Goal: Information Seeking & Learning: Find specific fact

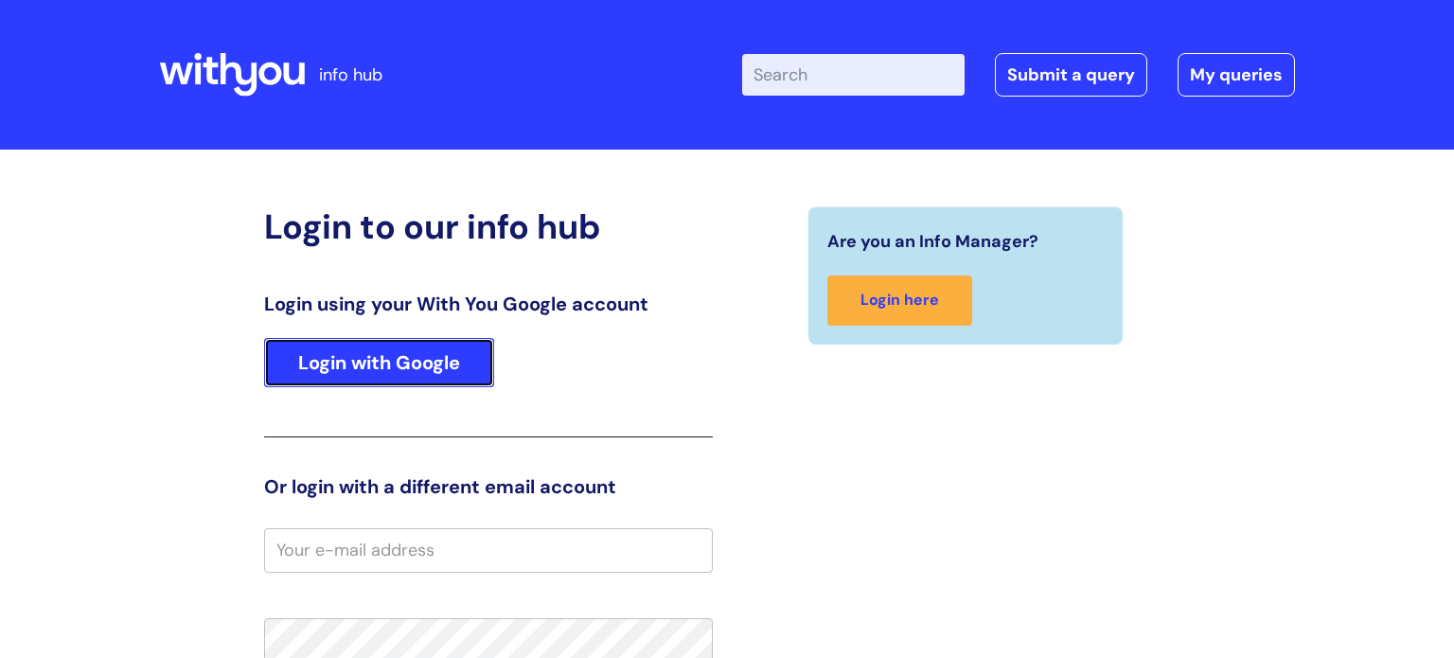
click at [357, 377] on link "Login with Google" at bounding box center [379, 362] width 230 height 49
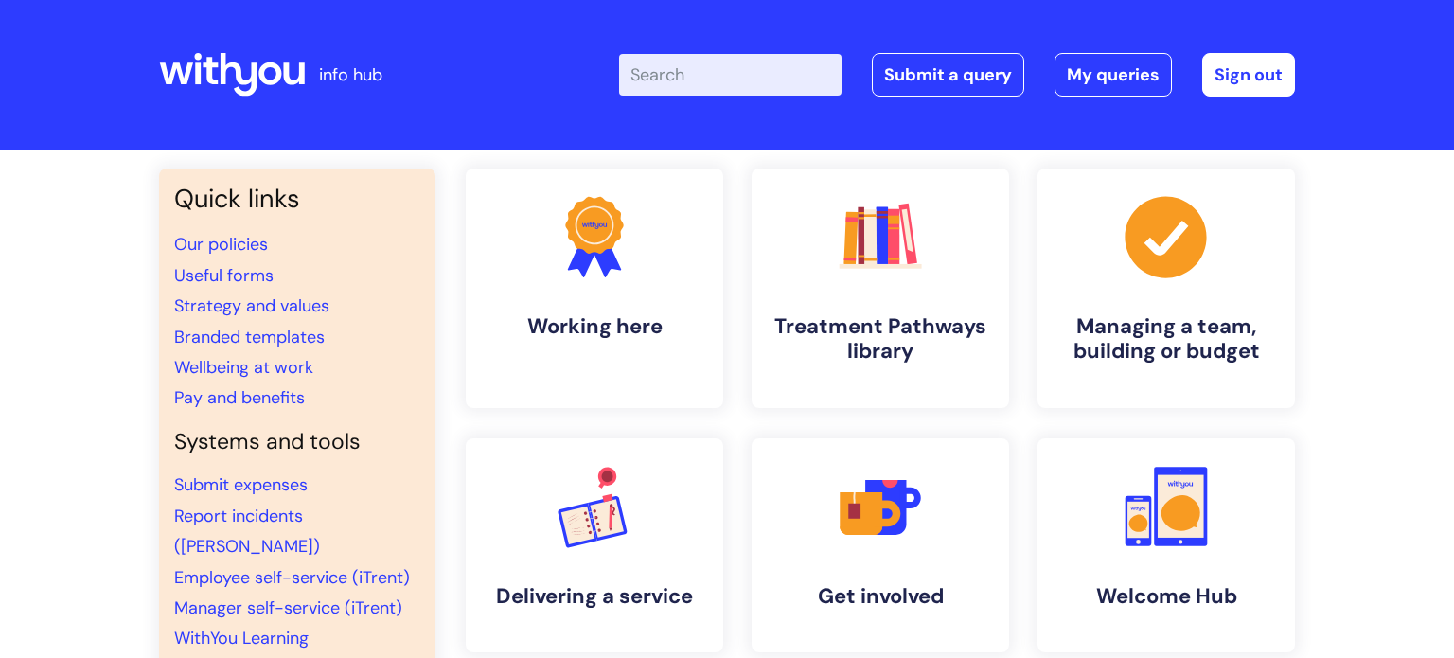
click at [756, 79] on input "Enter your search term here..." at bounding box center [730, 75] width 223 height 42
type input "top"
click button "Search" at bounding box center [0, 0] width 0 height 0
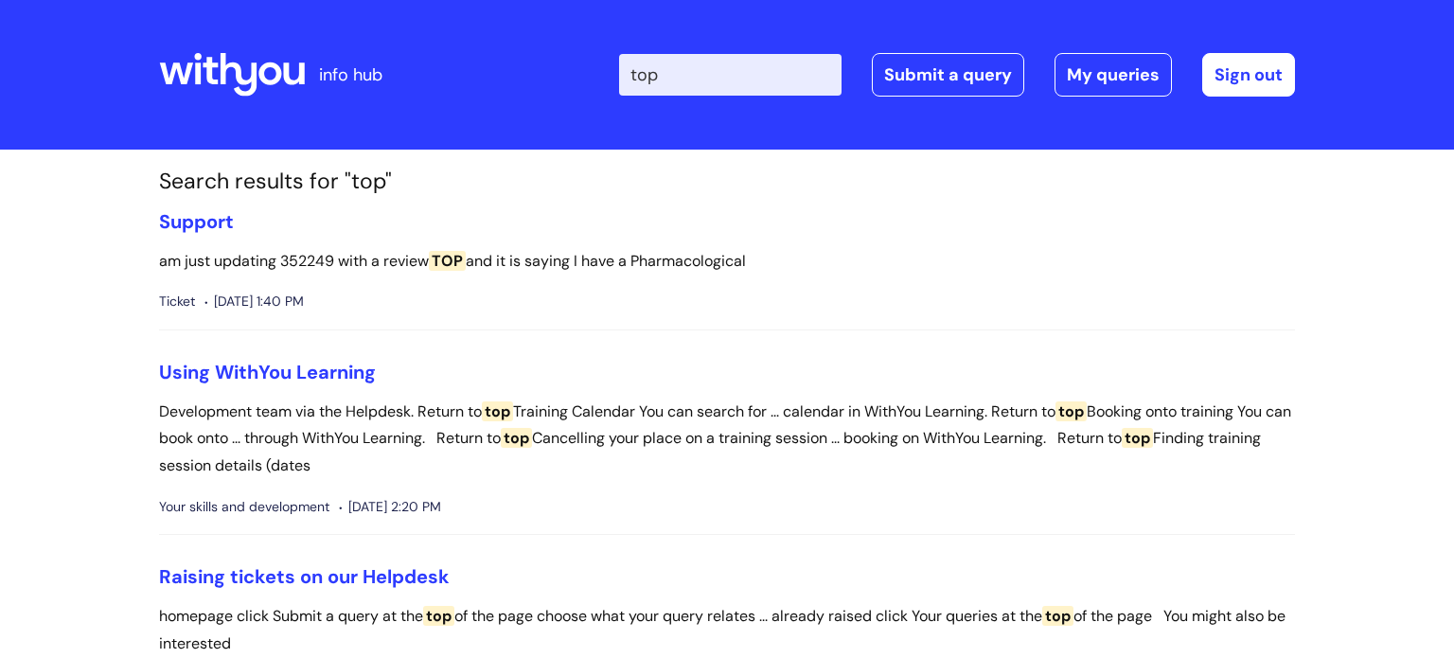
click at [639, 73] on input "top" at bounding box center [730, 75] width 223 height 42
